Goal: Check status

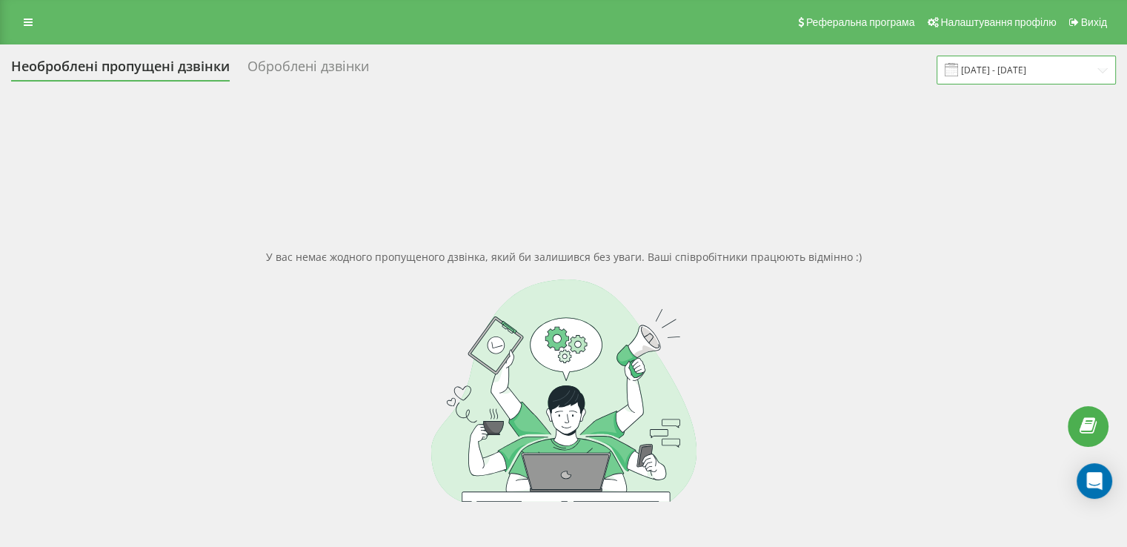
click at [1071, 67] on input "[DATE] - [DATE]" at bounding box center [1025, 70] width 179 height 29
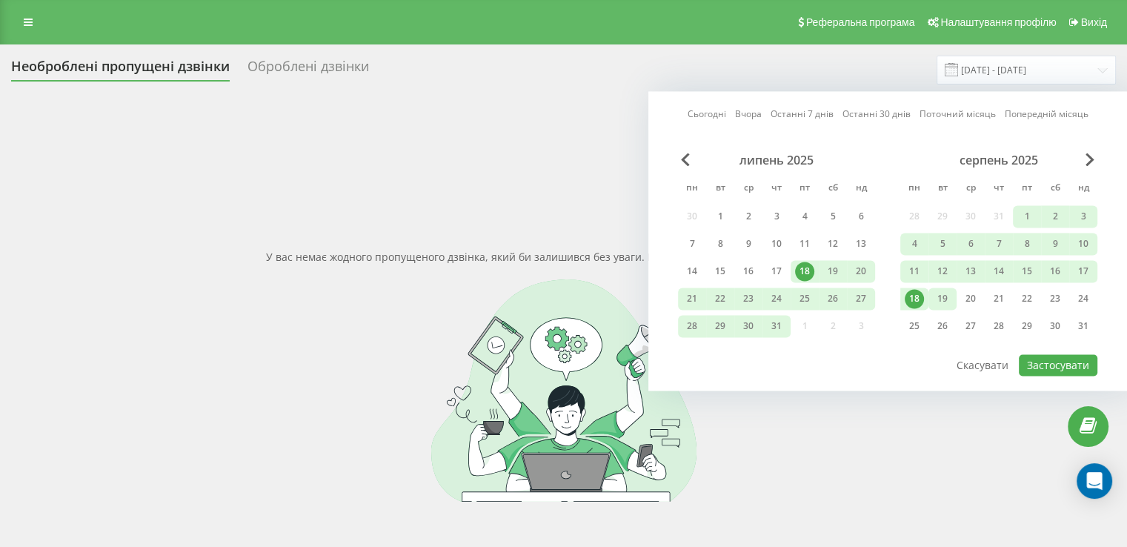
click at [940, 289] on div "19" at bounding box center [942, 298] width 19 height 19
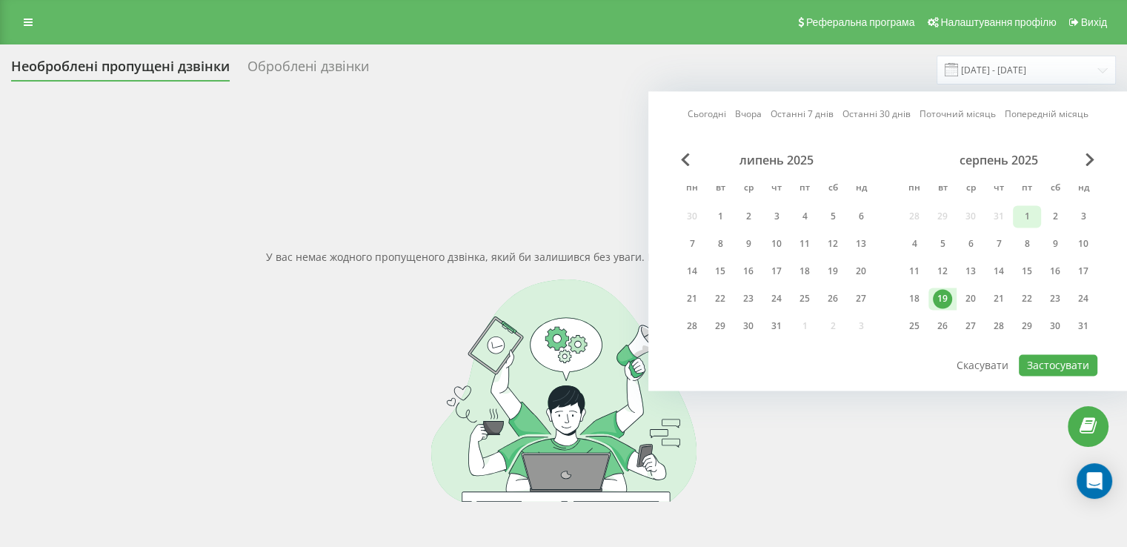
click at [1025, 217] on div "1" at bounding box center [1026, 216] width 19 height 19
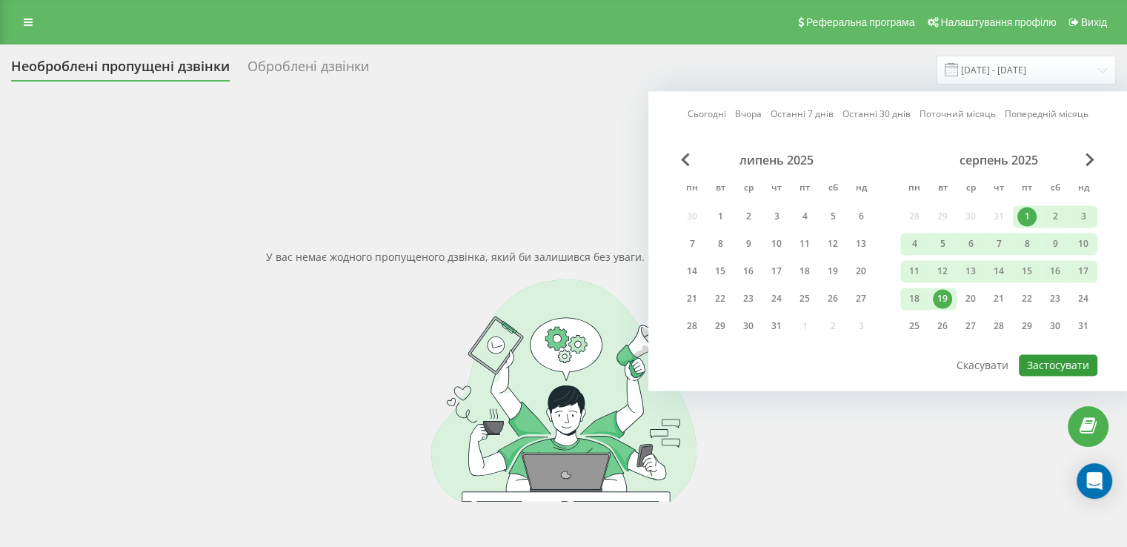
click at [1079, 366] on button "Застосувати" at bounding box center [1058, 364] width 79 height 21
type input "[DATE] - [DATE]"
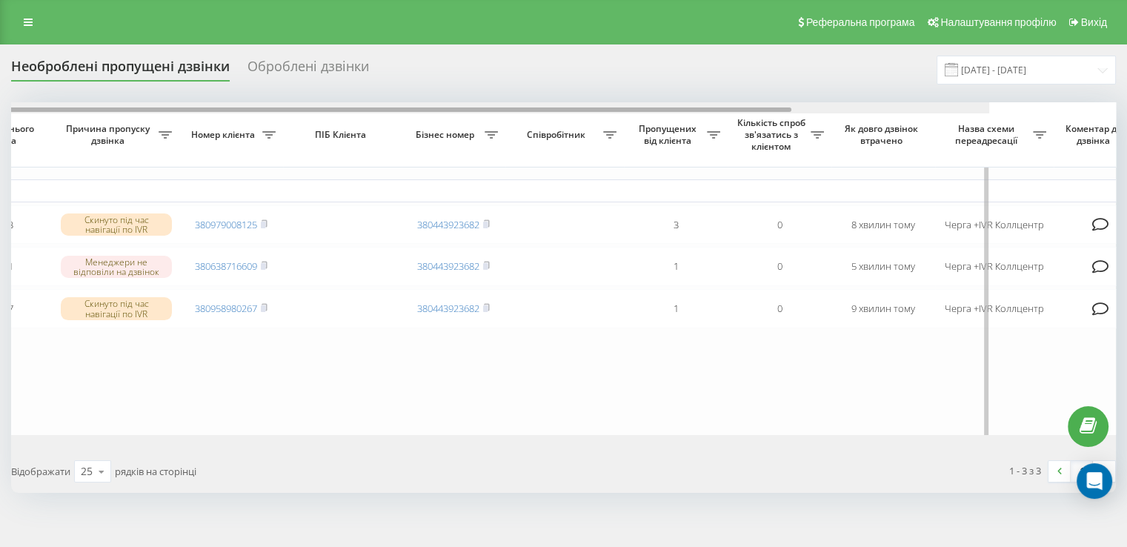
drag, startPoint x: 638, startPoint y: 110, endPoint x: 817, endPoint y: 139, distance: 181.6
click at [817, 139] on div "Обрати всі Час першого дзвінка Час останнього дзвінка Причина пропуску дзвінка …" at bounding box center [563, 268] width 1104 height 333
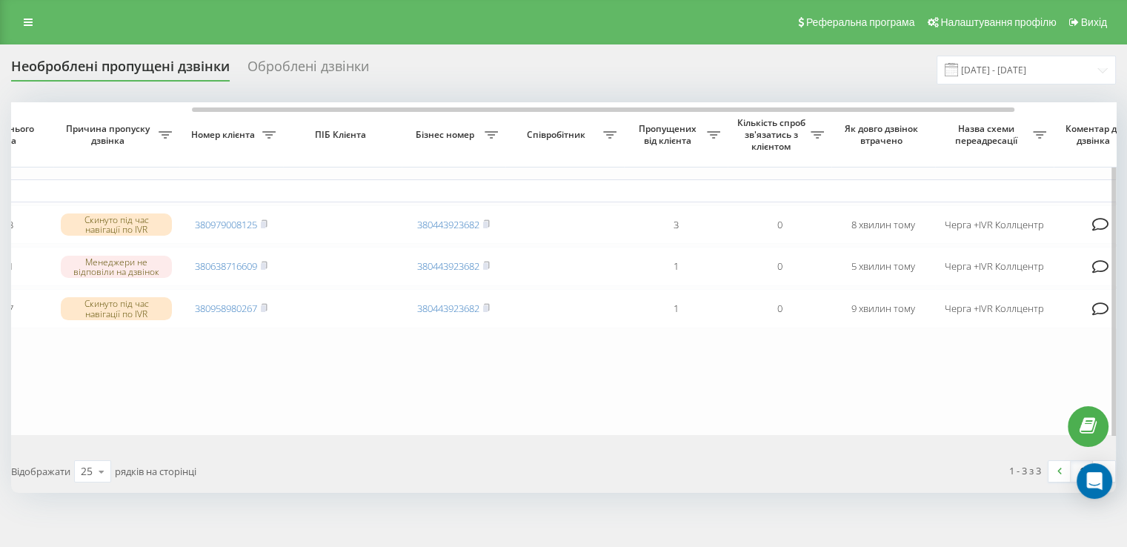
scroll to position [0, 240]
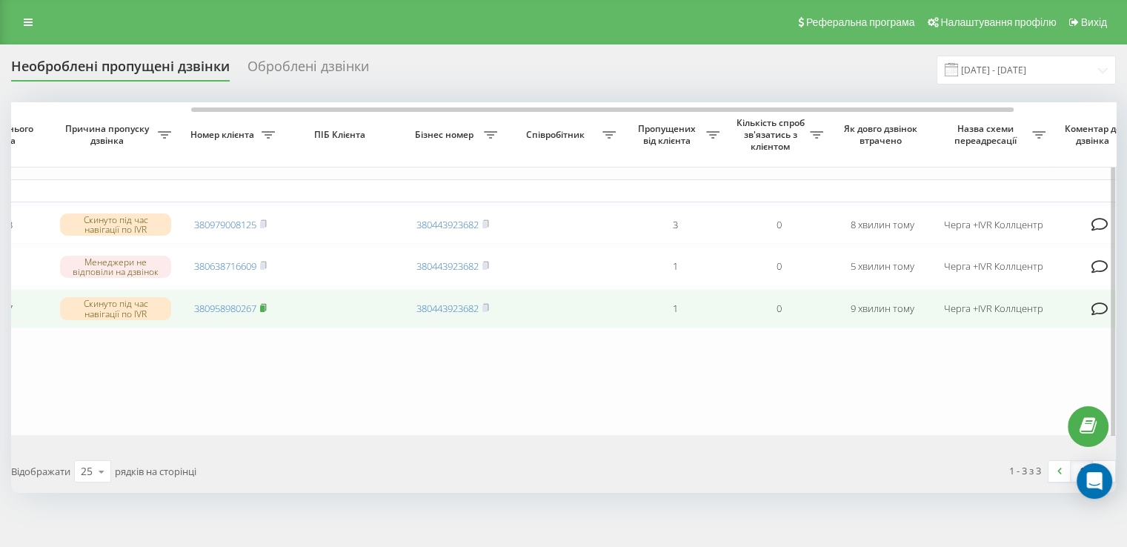
click at [264, 312] on rect at bounding box center [262, 308] width 4 height 7
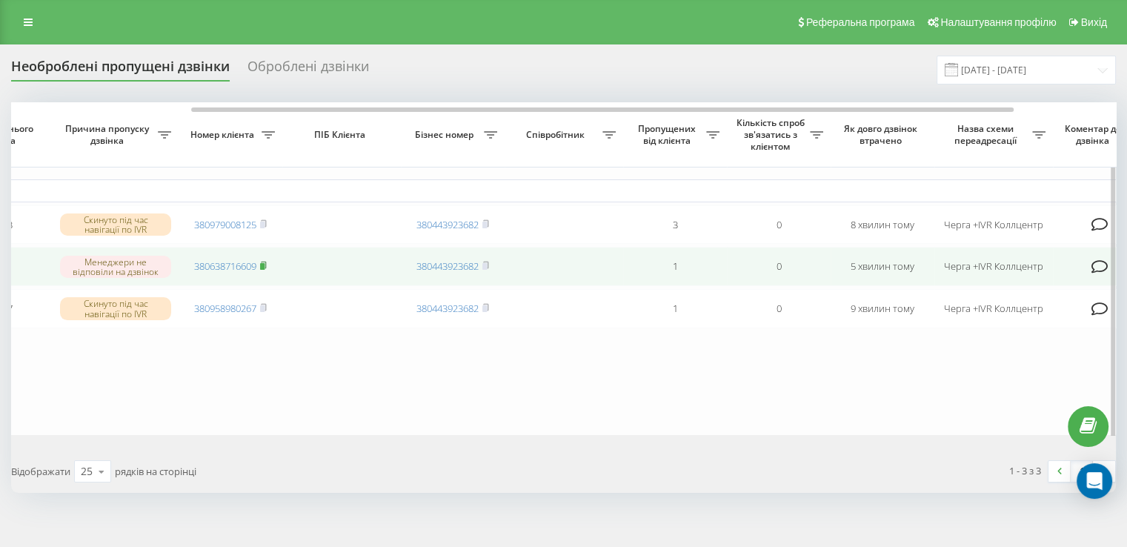
click at [264, 269] on rect at bounding box center [262, 266] width 4 height 7
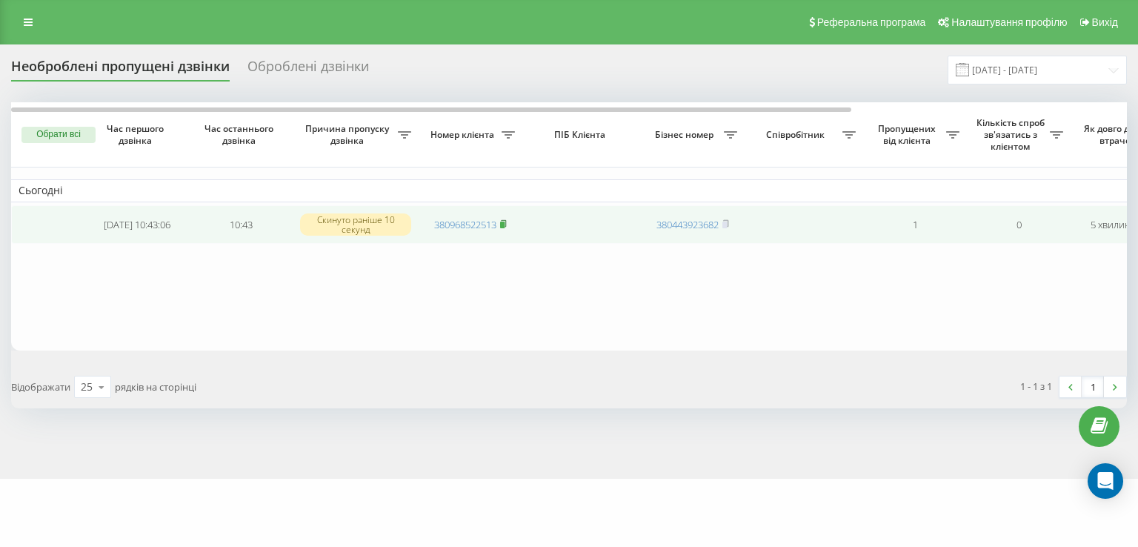
click at [504, 223] on rect at bounding box center [502, 224] width 4 height 7
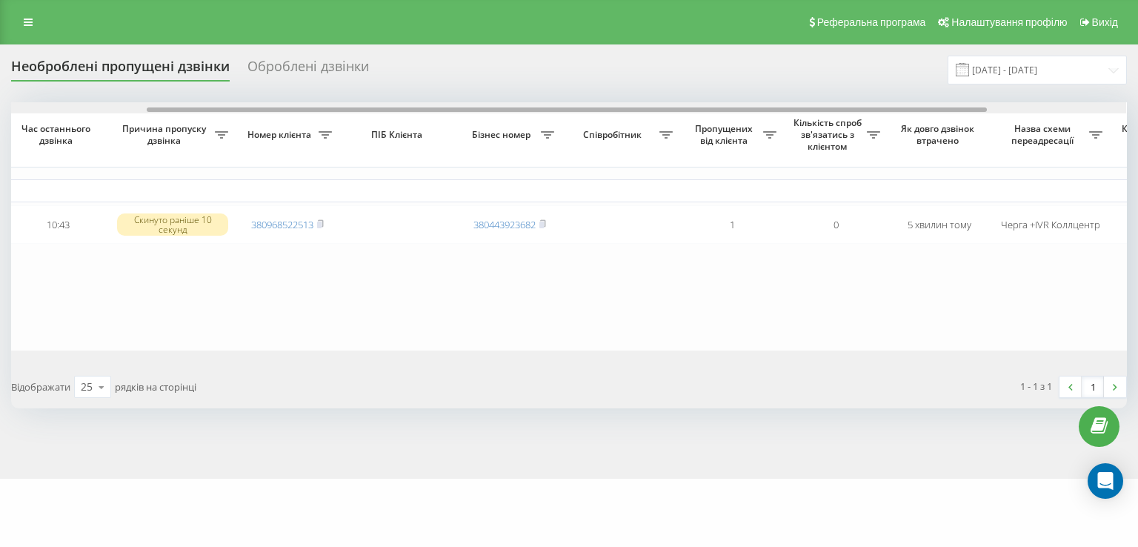
scroll to position [0, 193]
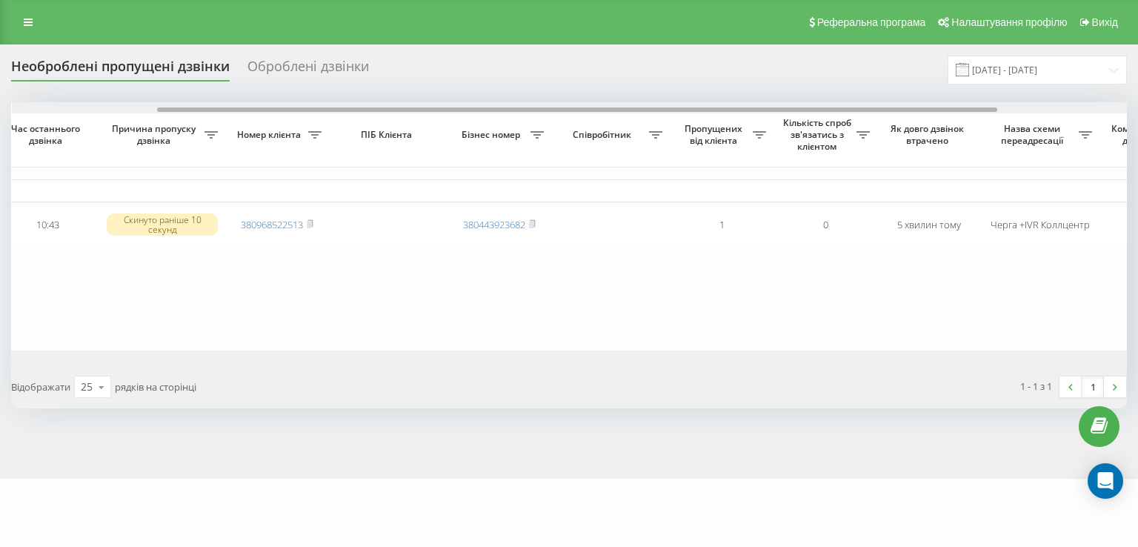
drag, startPoint x: 541, startPoint y: 110, endPoint x: 687, endPoint y: 110, distance: 145.9
click at [687, 110] on div at bounding box center [577, 109] width 840 height 4
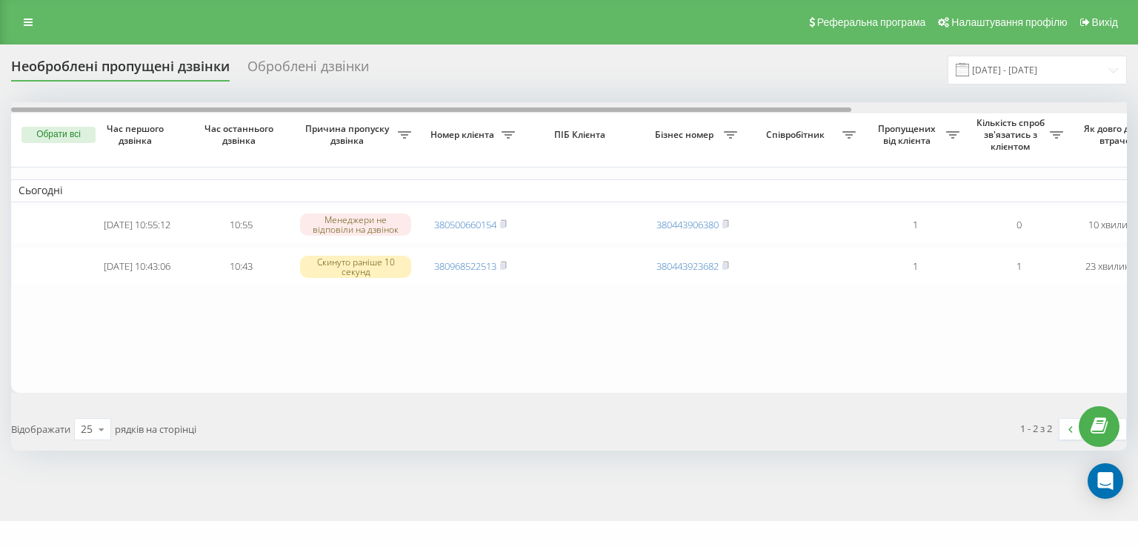
scroll to position [0, 365]
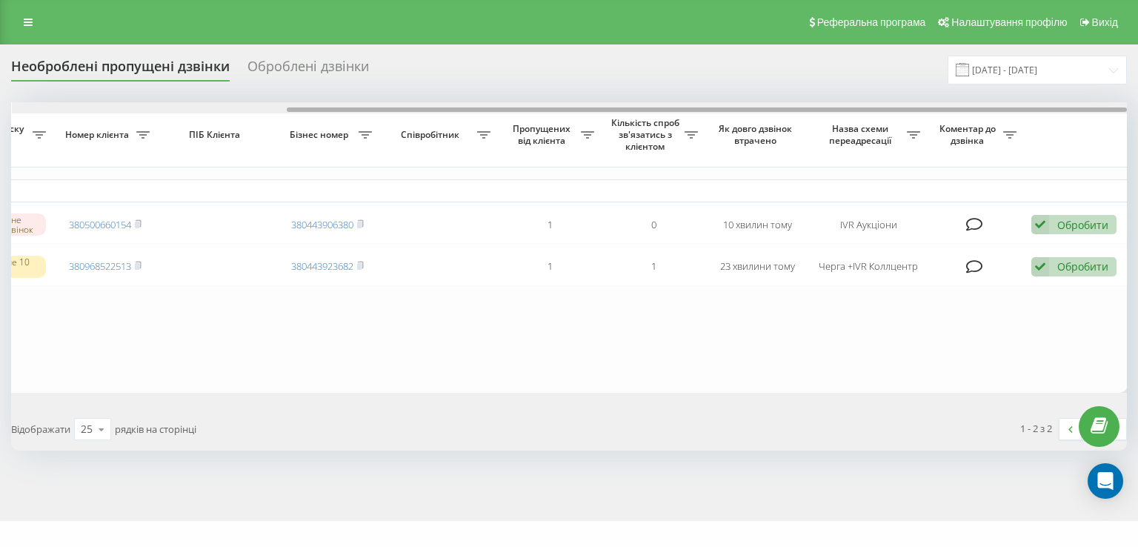
drag, startPoint x: 560, startPoint y: 107, endPoint x: 595, endPoint y: 110, distance: 35.0
click at [595, 110] on div at bounding box center [570, 107] width 1116 height 11
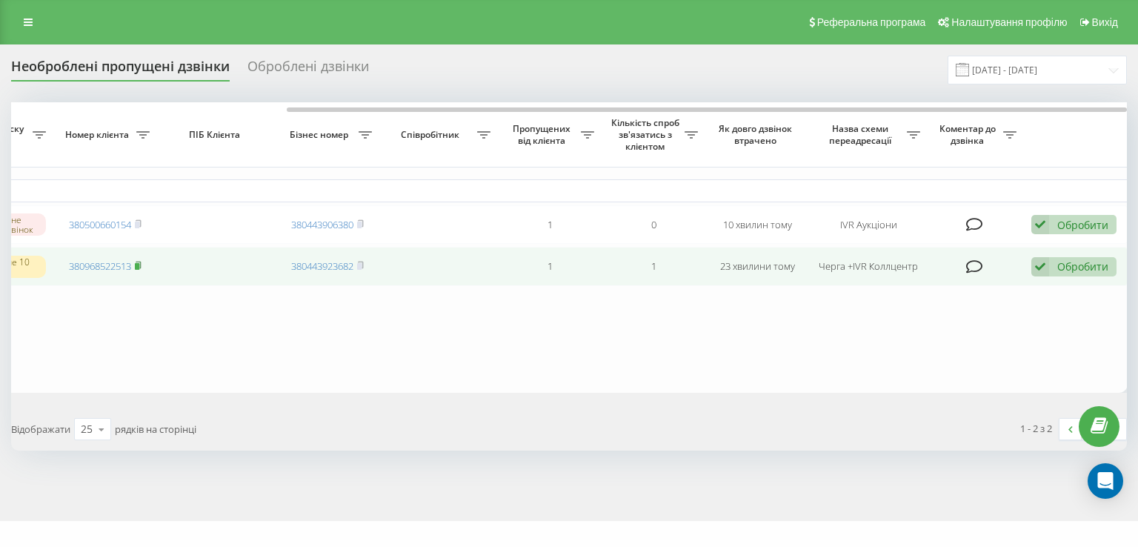
click at [138, 267] on rect at bounding box center [137, 266] width 4 height 7
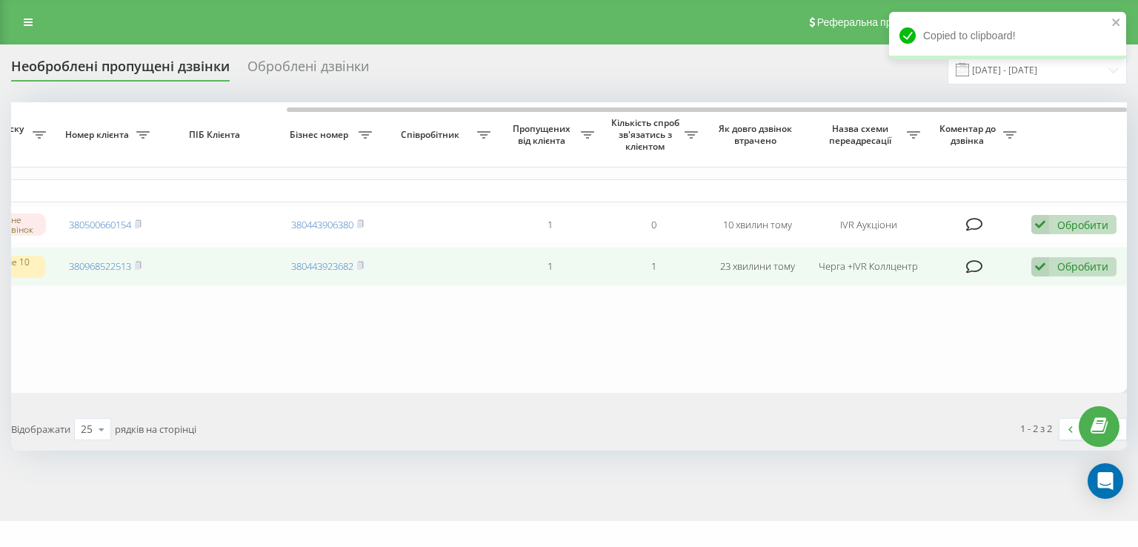
click at [1039, 267] on icon at bounding box center [1040, 267] width 18 height 20
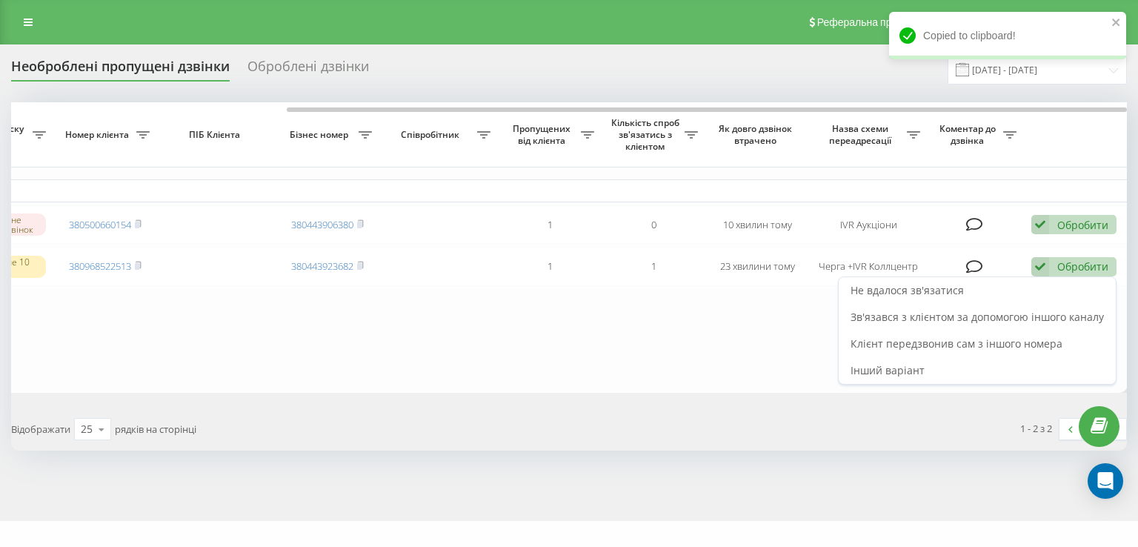
click at [959, 293] on span "Не вдалося зв'язатися" at bounding box center [906, 290] width 113 height 14
